Goal: Transaction & Acquisition: Purchase product/service

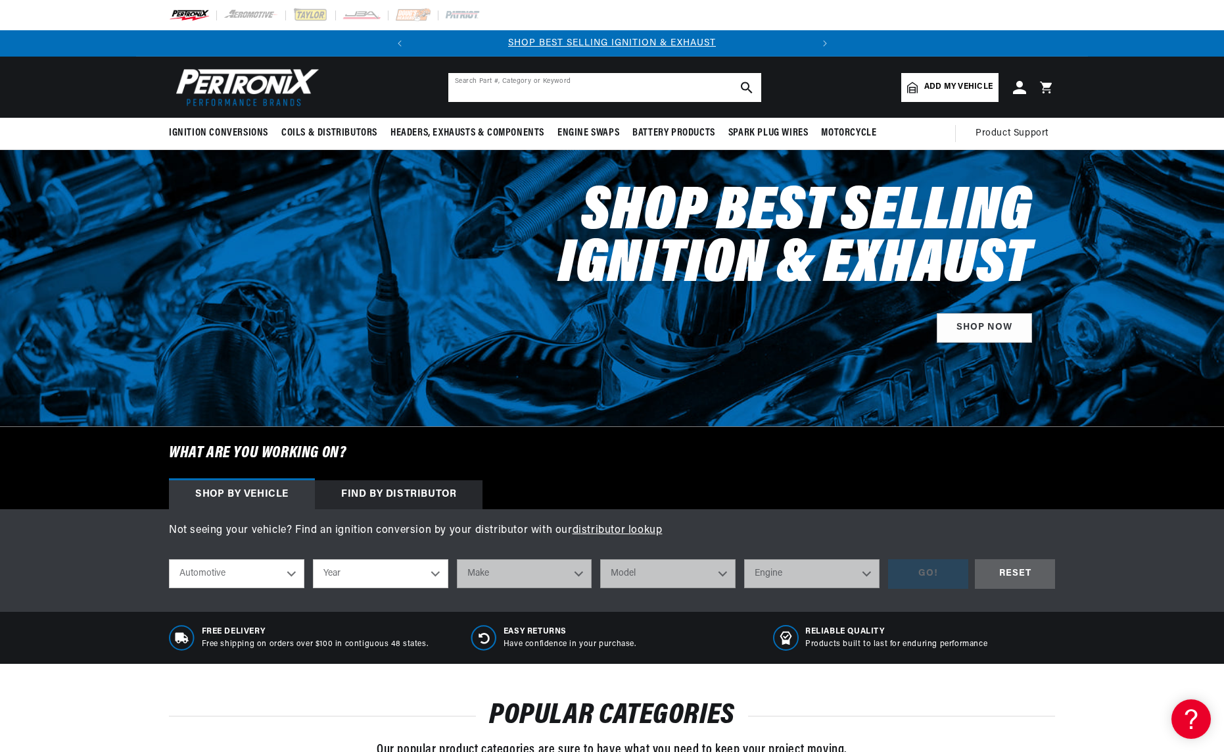
click at [539, 77] on input "text" at bounding box center [604, 87] width 313 height 29
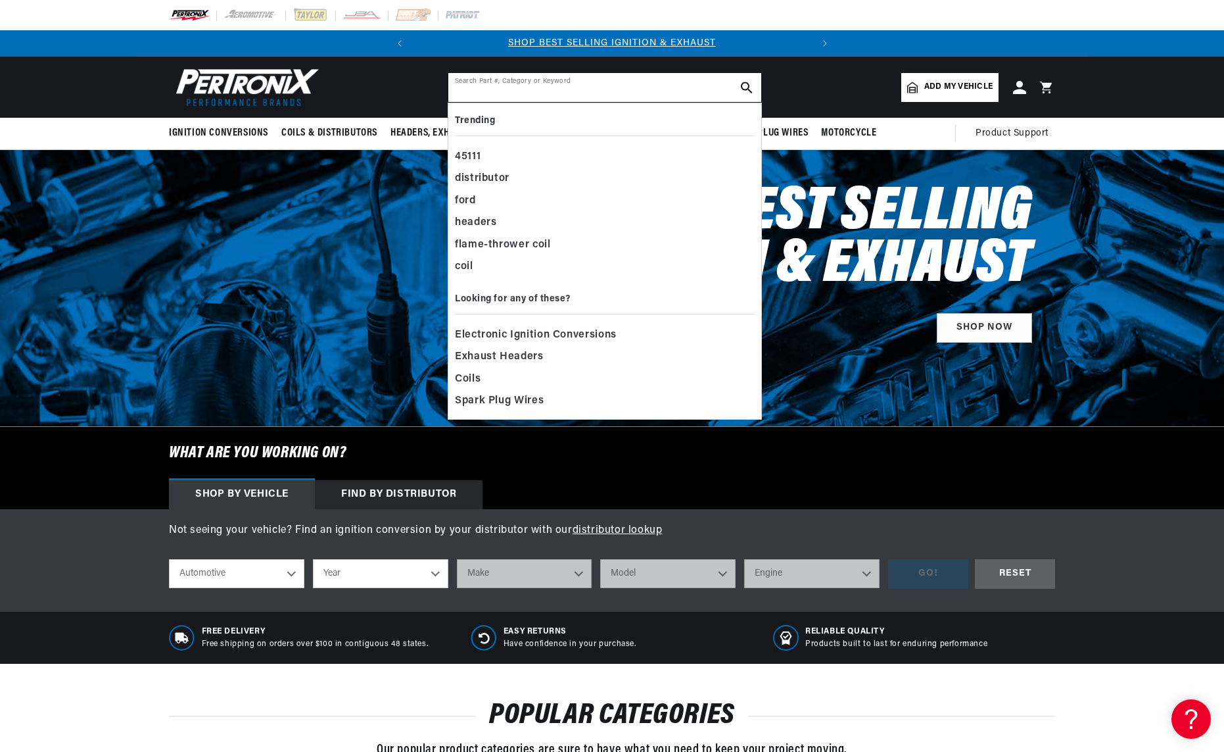
scroll to position [0, 398]
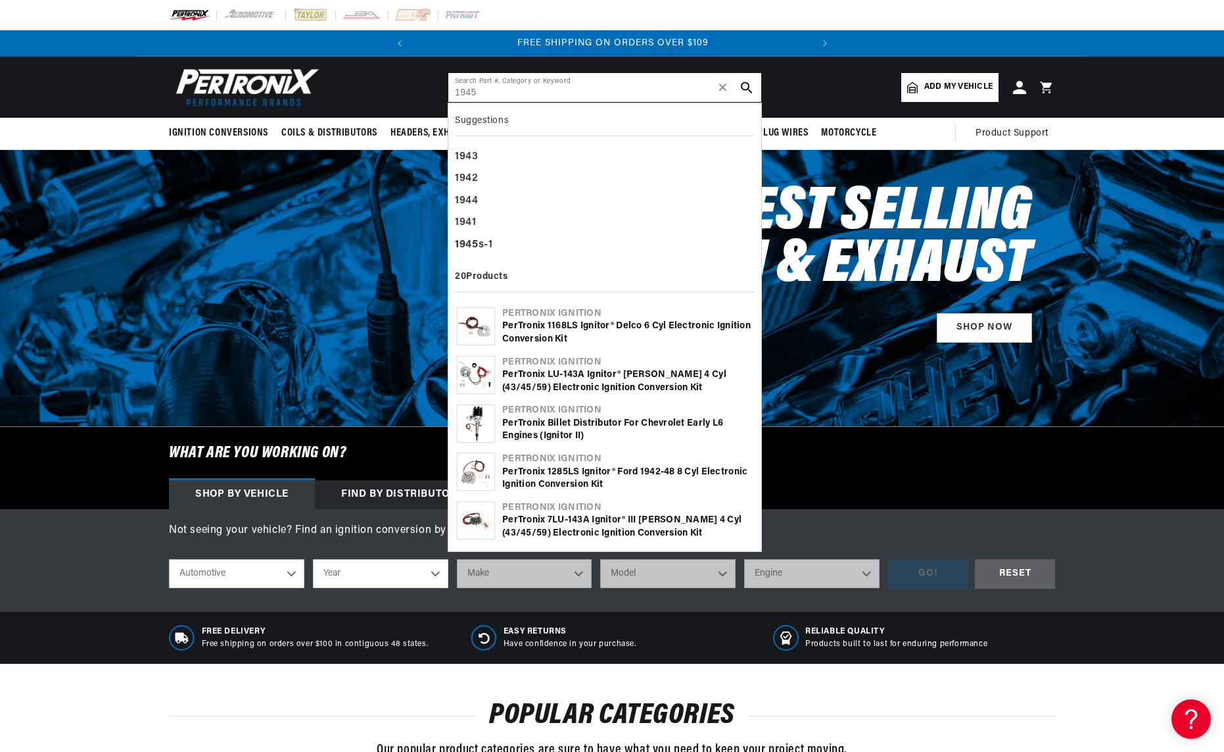
type input "1945"
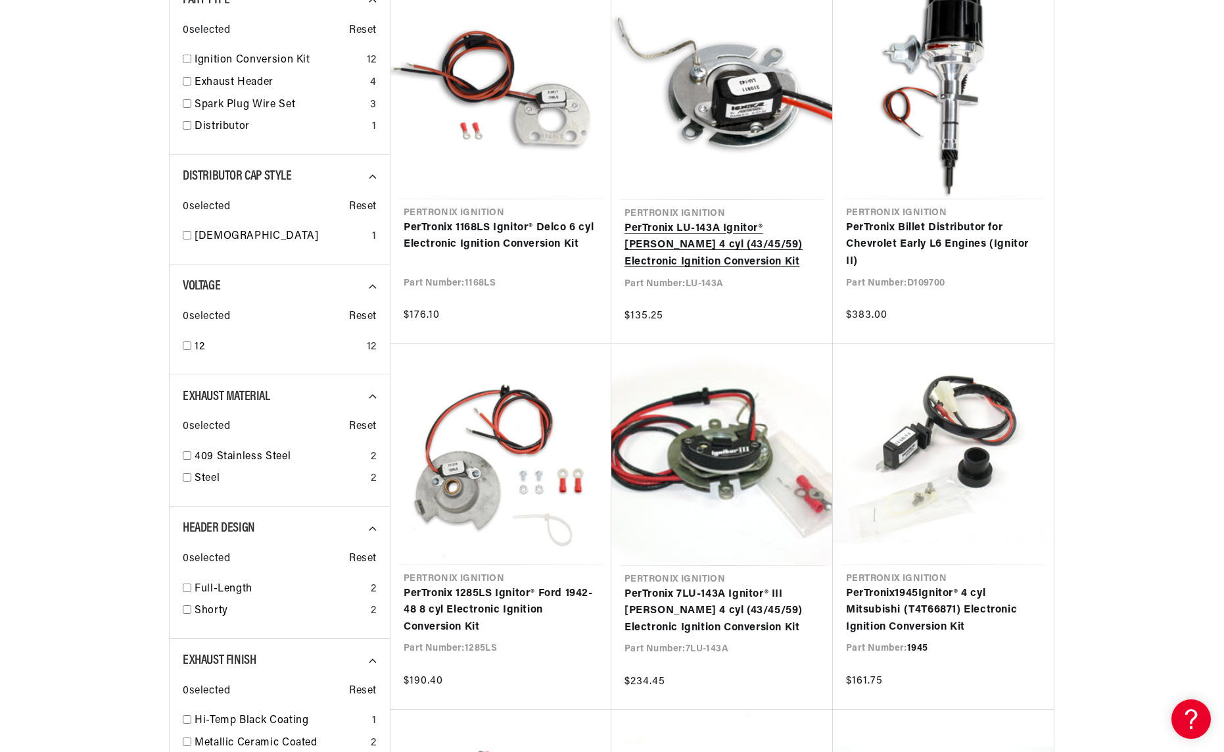
scroll to position [289, 0]
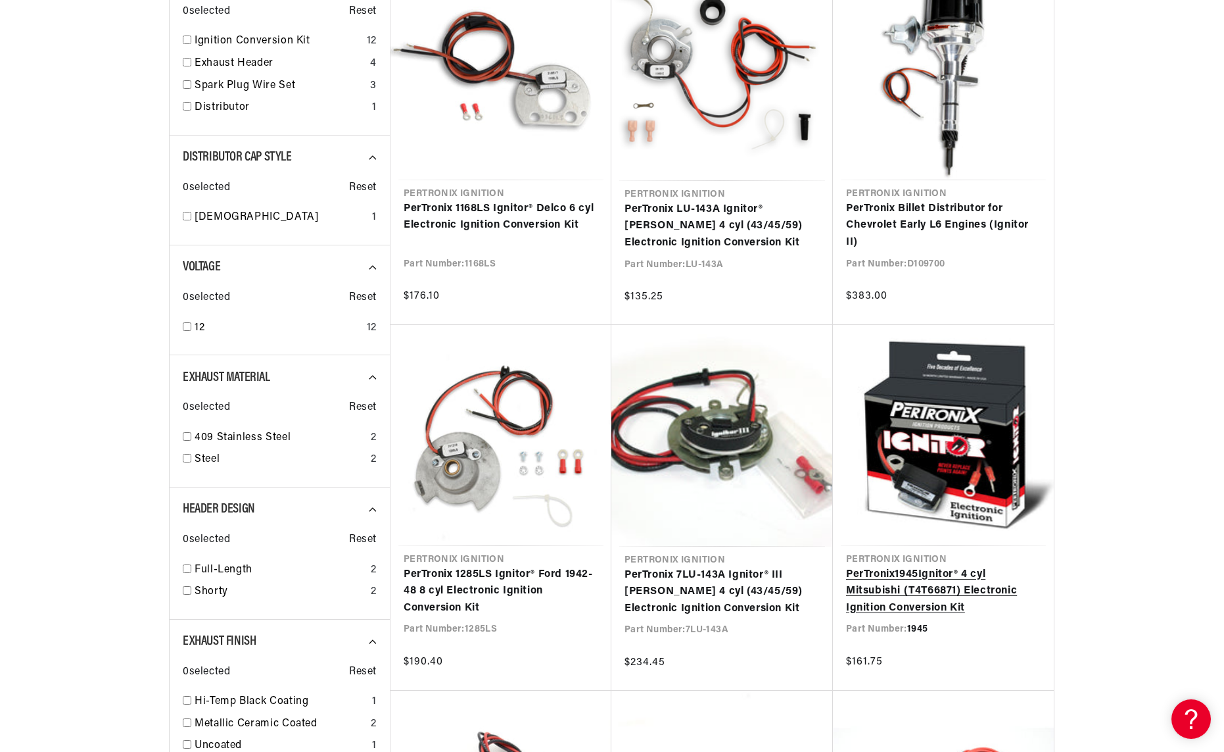
click at [932, 590] on link "PerTronix 1945 Ignitor® 4 cyl Mitsubishi (T4T66871) Electronic Ignition Convers…" at bounding box center [943, 591] width 195 height 51
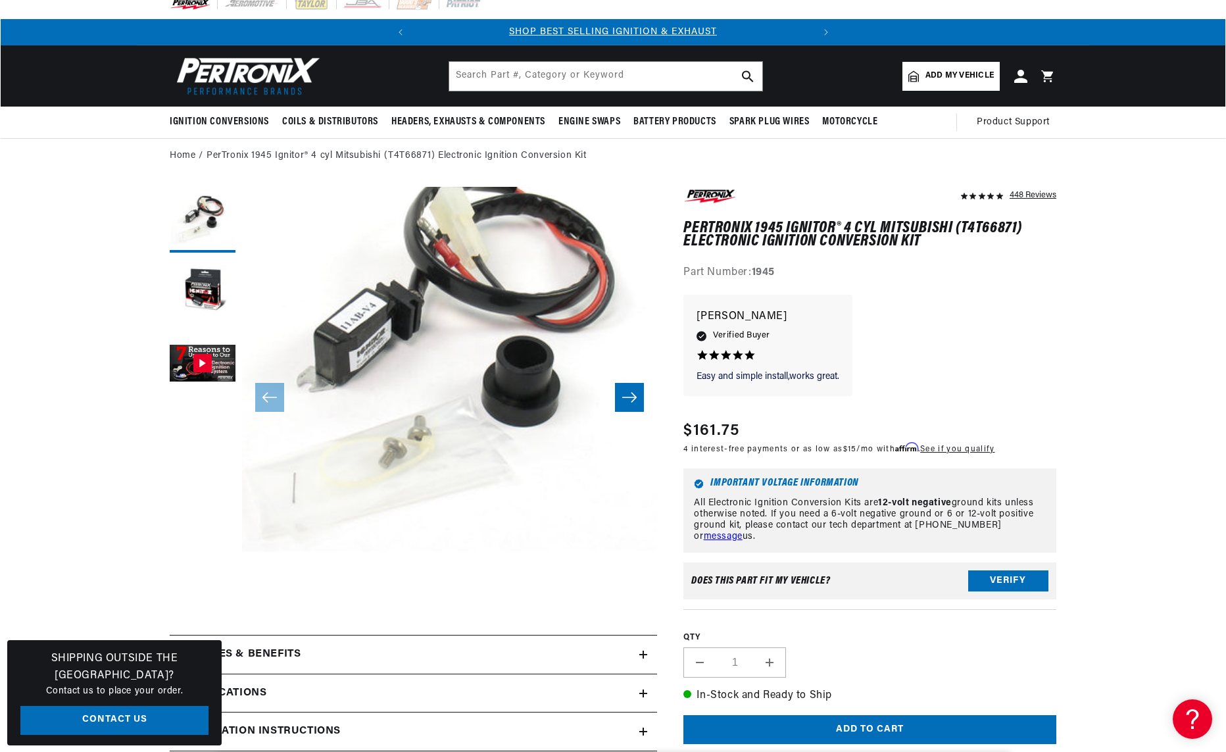
scroll to position [42, 0]
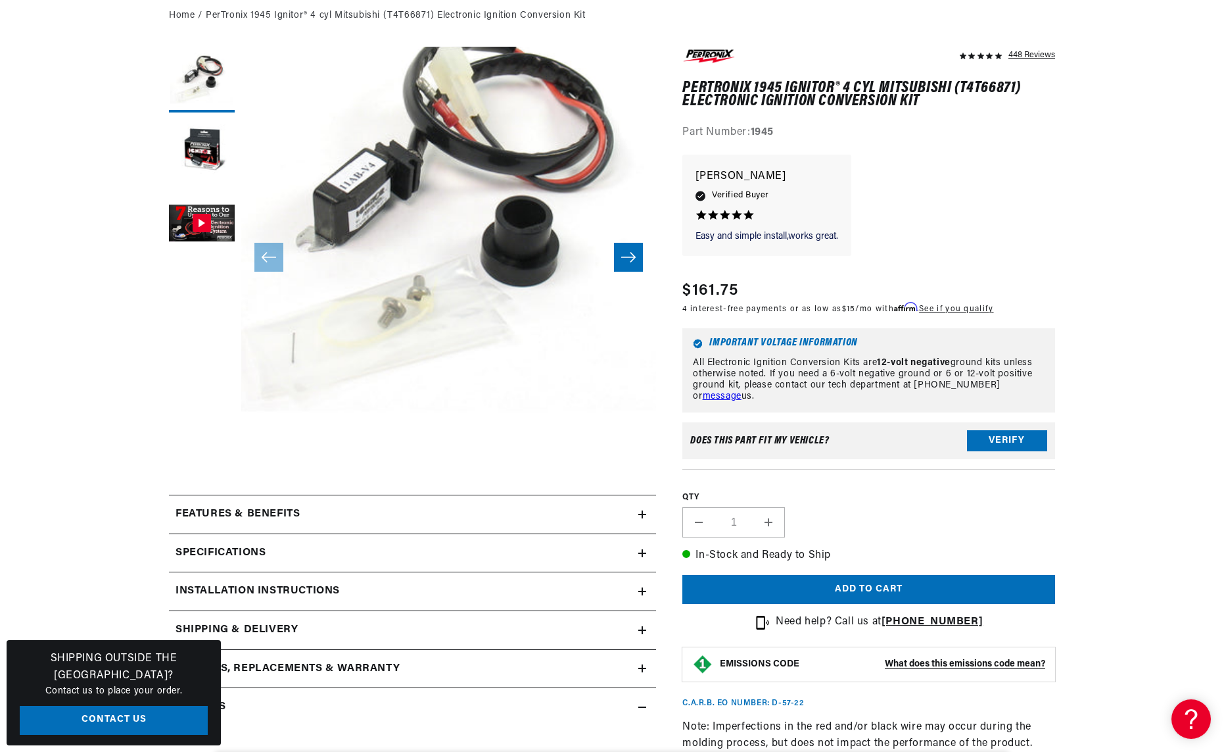
click at [852, 576] on button "Add to cart" at bounding box center [869, 590] width 373 height 30
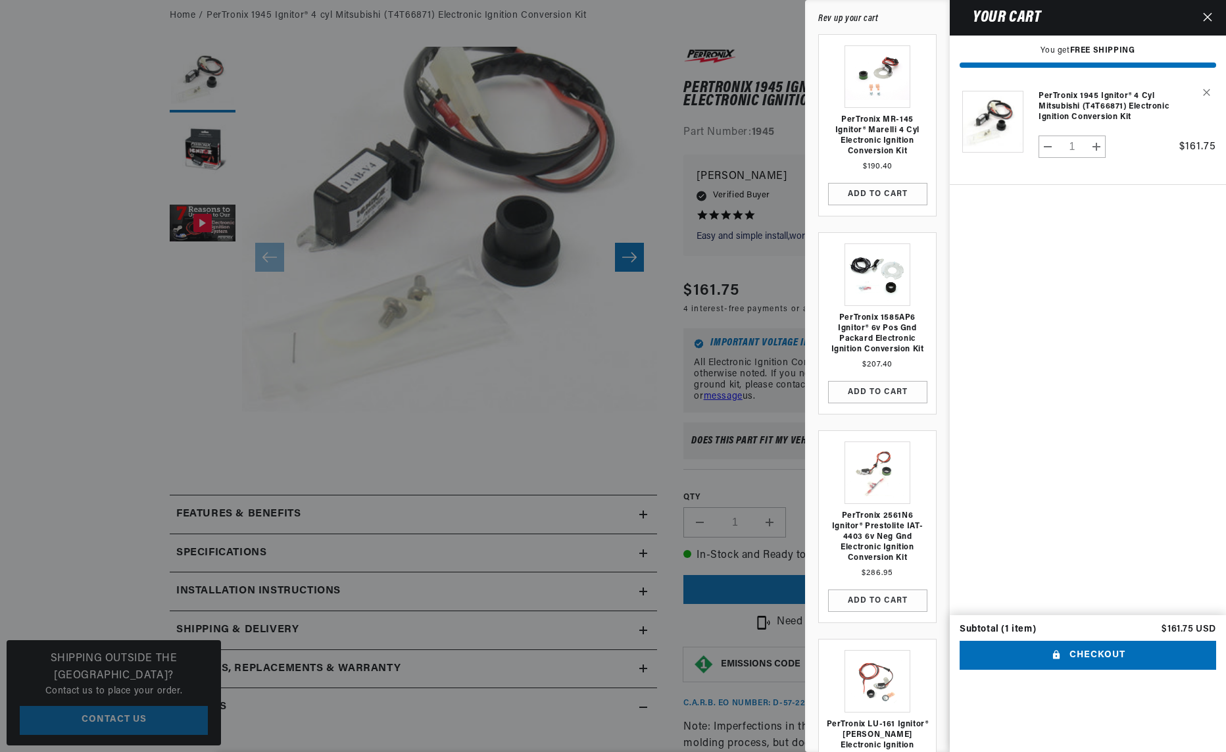
click at [1104, 672] on shopify-accelerated-checkout-cart "Your cart" at bounding box center [1087, 706] width 256 height 69
click at [1082, 640] on button "Checkout" at bounding box center [1087, 655] width 256 height 30
